Goal: Check status: Check status

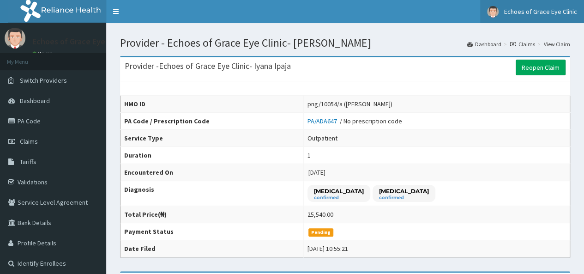
click at [531, 10] on span "Echoes of Grace Eye Clinic" at bounding box center [540, 11] width 73 height 8
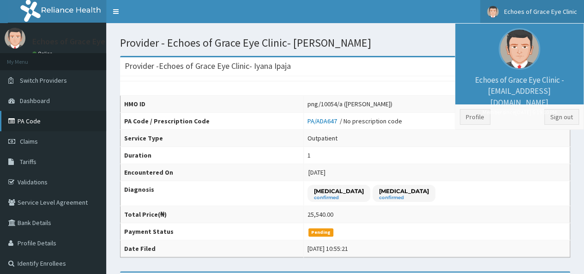
click at [35, 116] on link "PA Code" at bounding box center [53, 121] width 106 height 20
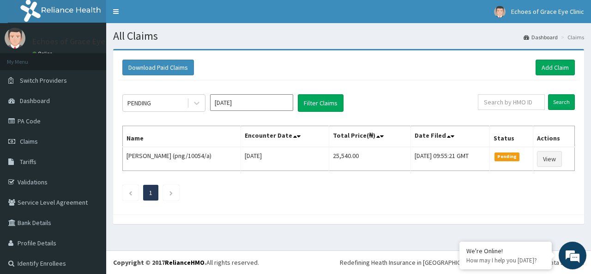
click at [283, 214] on div at bounding box center [348, 219] width 471 height 10
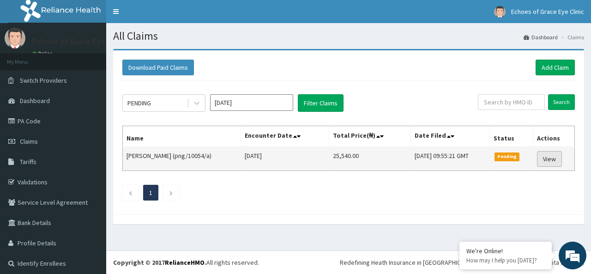
click at [547, 157] on link "View" at bounding box center [549, 159] width 25 height 16
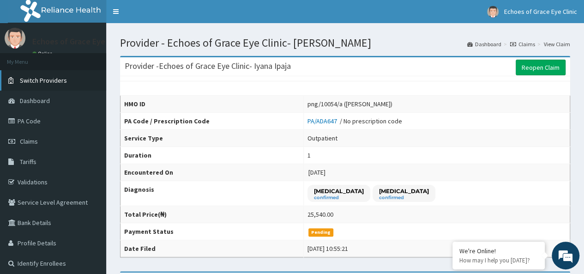
click at [44, 77] on span "Switch Providers" at bounding box center [43, 80] width 47 height 8
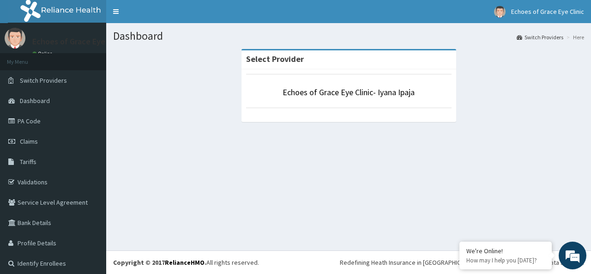
click at [44, 77] on span "Switch Providers" at bounding box center [43, 80] width 47 height 8
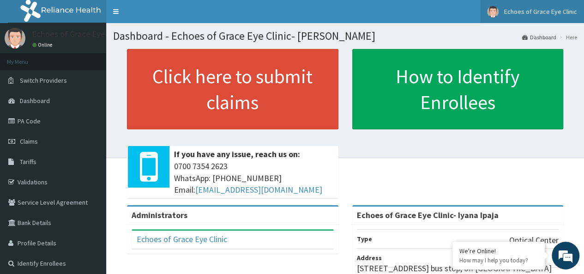
click at [554, 9] on span "Echoes of Grace Eye Clinic" at bounding box center [540, 11] width 73 height 8
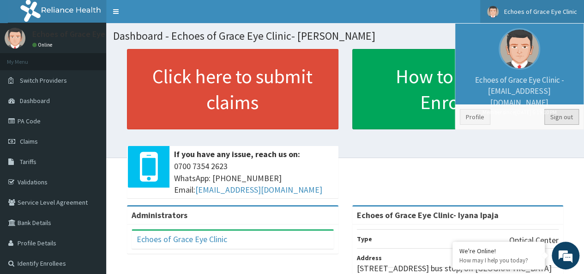
click at [558, 114] on link "Sign out" at bounding box center [561, 117] width 35 height 16
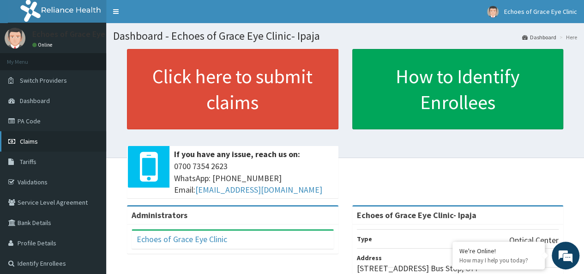
click at [55, 137] on link "Claims" at bounding box center [53, 141] width 106 height 20
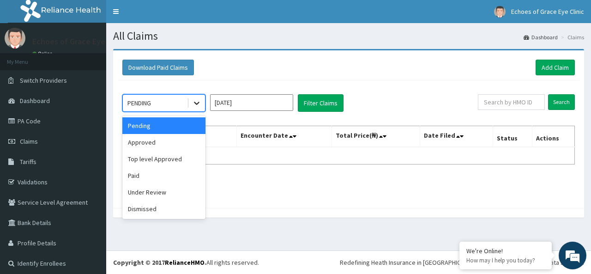
click at [198, 101] on icon at bounding box center [196, 102] width 9 height 9
click at [144, 177] on div "Paid" at bounding box center [163, 175] width 83 height 17
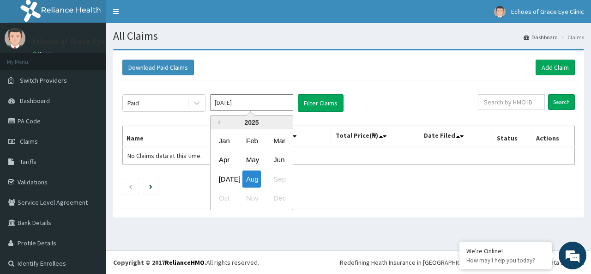
click at [267, 103] on input "Aug 2025" at bounding box center [251, 102] width 83 height 17
click at [273, 160] on div "Jun" at bounding box center [278, 159] width 18 height 17
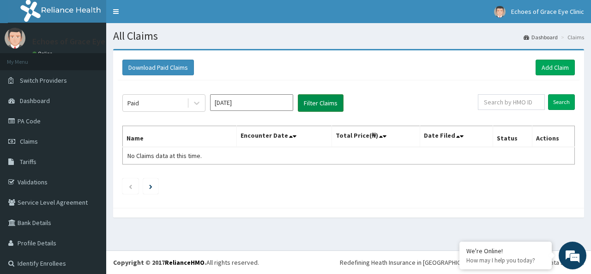
click at [323, 103] on button "Filter Claims" at bounding box center [321, 103] width 46 height 18
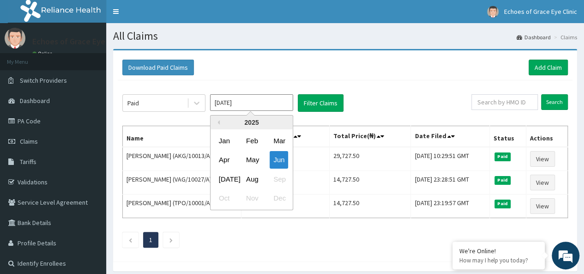
click at [252, 107] on input "Jun 2025" at bounding box center [251, 102] width 83 height 17
click at [227, 178] on div "Jul" at bounding box center [224, 178] width 18 height 17
type input "Jul 2025"
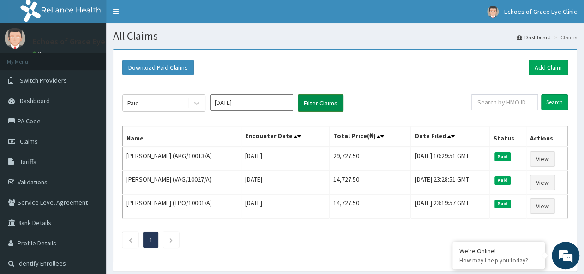
click at [321, 100] on button "Filter Claims" at bounding box center [321, 103] width 46 height 18
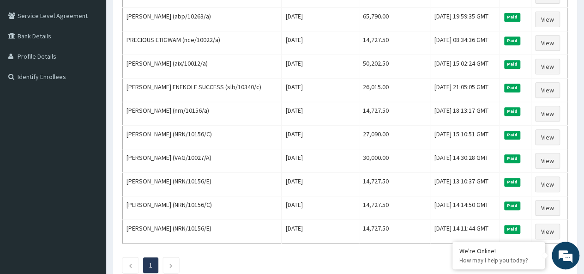
scroll to position [195, 0]
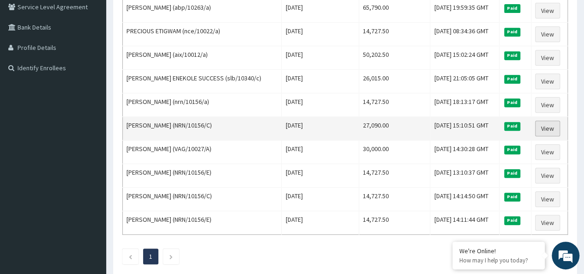
click at [549, 125] on link "View" at bounding box center [547, 128] width 25 height 16
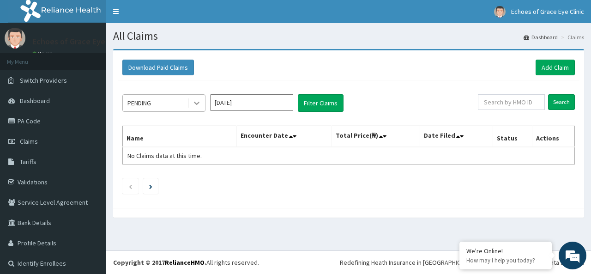
click at [196, 104] on icon at bounding box center [196, 102] width 9 height 9
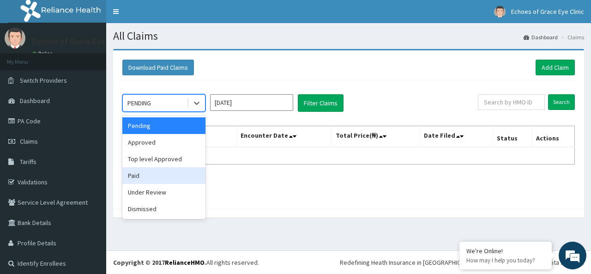
click at [143, 171] on div "Paid" at bounding box center [163, 175] width 83 height 17
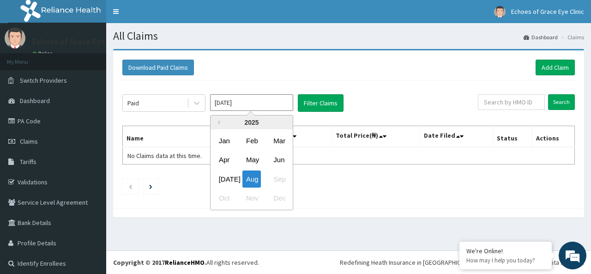
click at [256, 101] on input "[DATE]" at bounding box center [251, 102] width 83 height 17
click at [225, 171] on div "[DATE]" at bounding box center [224, 178] width 18 height 17
type input "[DATE]"
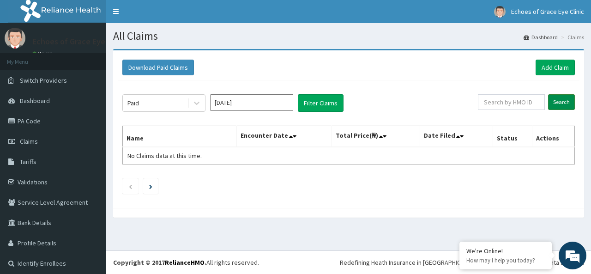
click at [552, 101] on input "Search" at bounding box center [561, 102] width 27 height 16
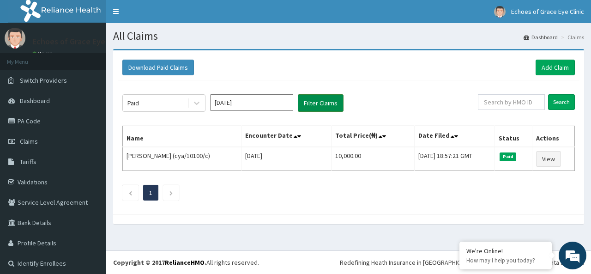
click at [313, 100] on button "Filter Claims" at bounding box center [321, 103] width 46 height 18
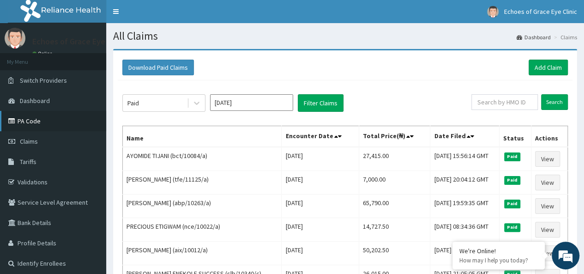
click at [34, 124] on link "PA Code" at bounding box center [53, 121] width 106 height 20
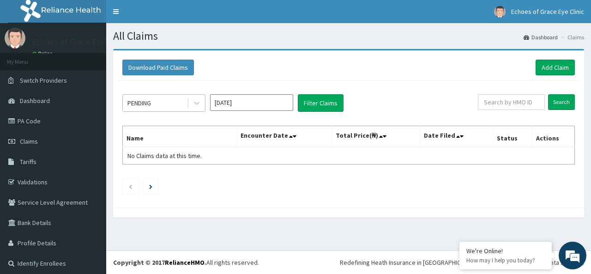
click at [177, 103] on div "PENDING" at bounding box center [155, 103] width 64 height 15
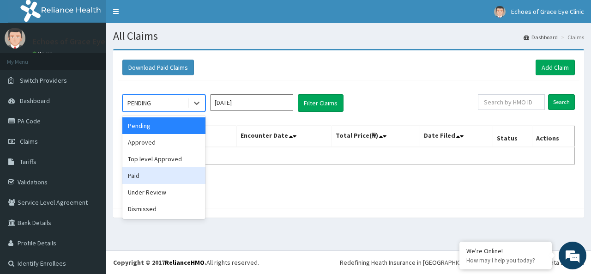
click at [155, 172] on div "Paid" at bounding box center [163, 175] width 83 height 17
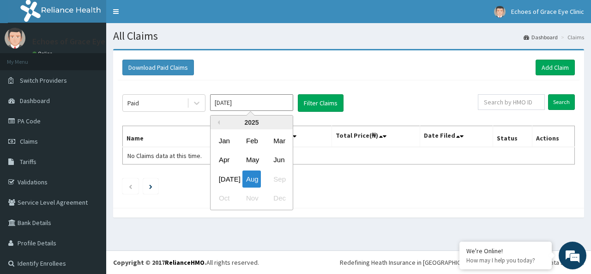
click at [261, 98] on input "Aug 2025" at bounding box center [251, 102] width 83 height 17
click at [229, 179] on div "Jul" at bounding box center [224, 178] width 18 height 17
type input "Jul 2025"
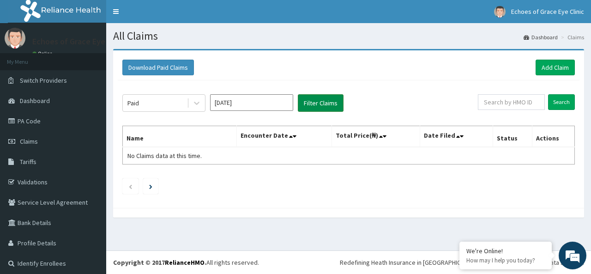
click at [310, 110] on button "Filter Claims" at bounding box center [321, 103] width 46 height 18
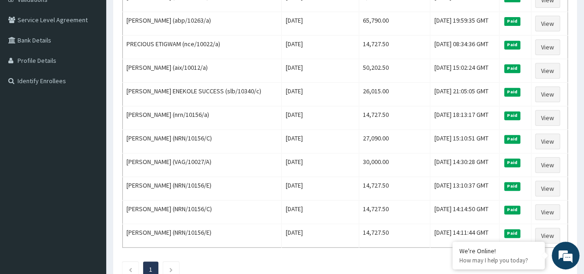
scroll to position [161, 0]
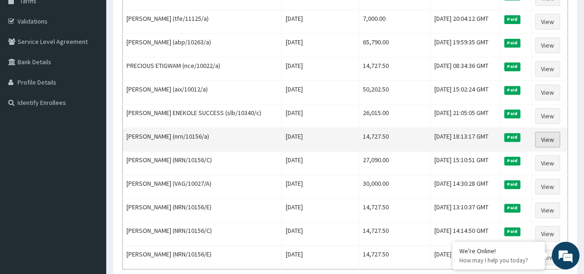
click at [544, 137] on link "View" at bounding box center [547, 139] width 25 height 16
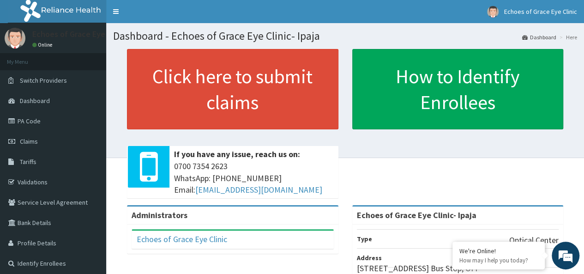
click at [39, 122] on link "PA Code" at bounding box center [53, 121] width 106 height 20
